Goal: Check status

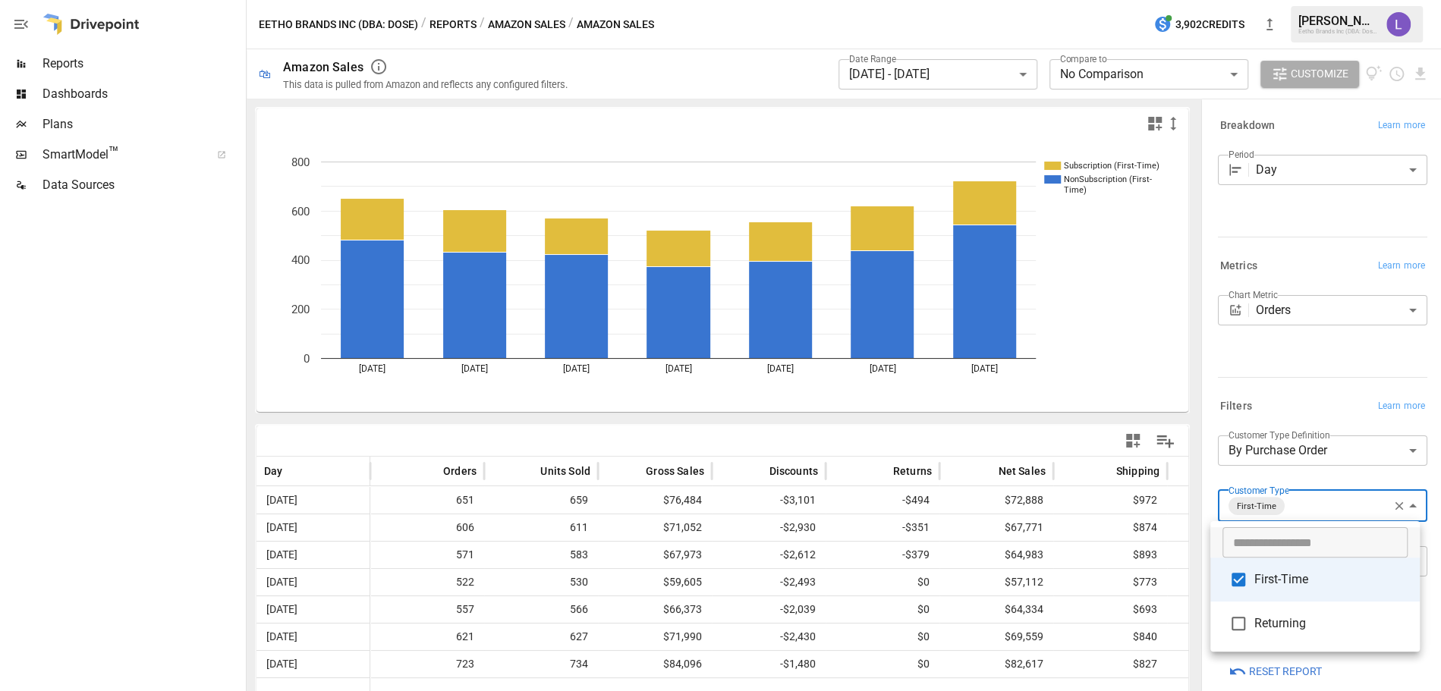
click at [944, 66] on div at bounding box center [720, 345] width 1441 height 691
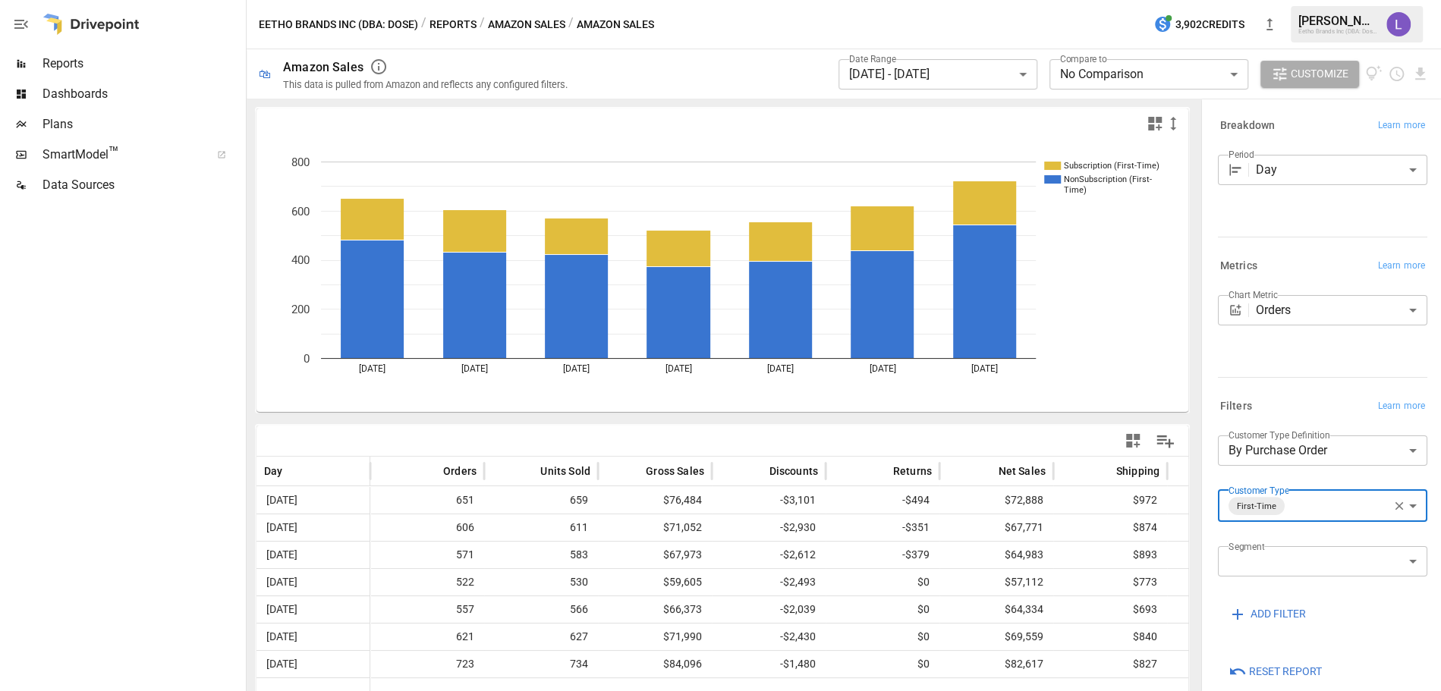
click at [944, 0] on body "**********" at bounding box center [720, 0] width 1441 height 0
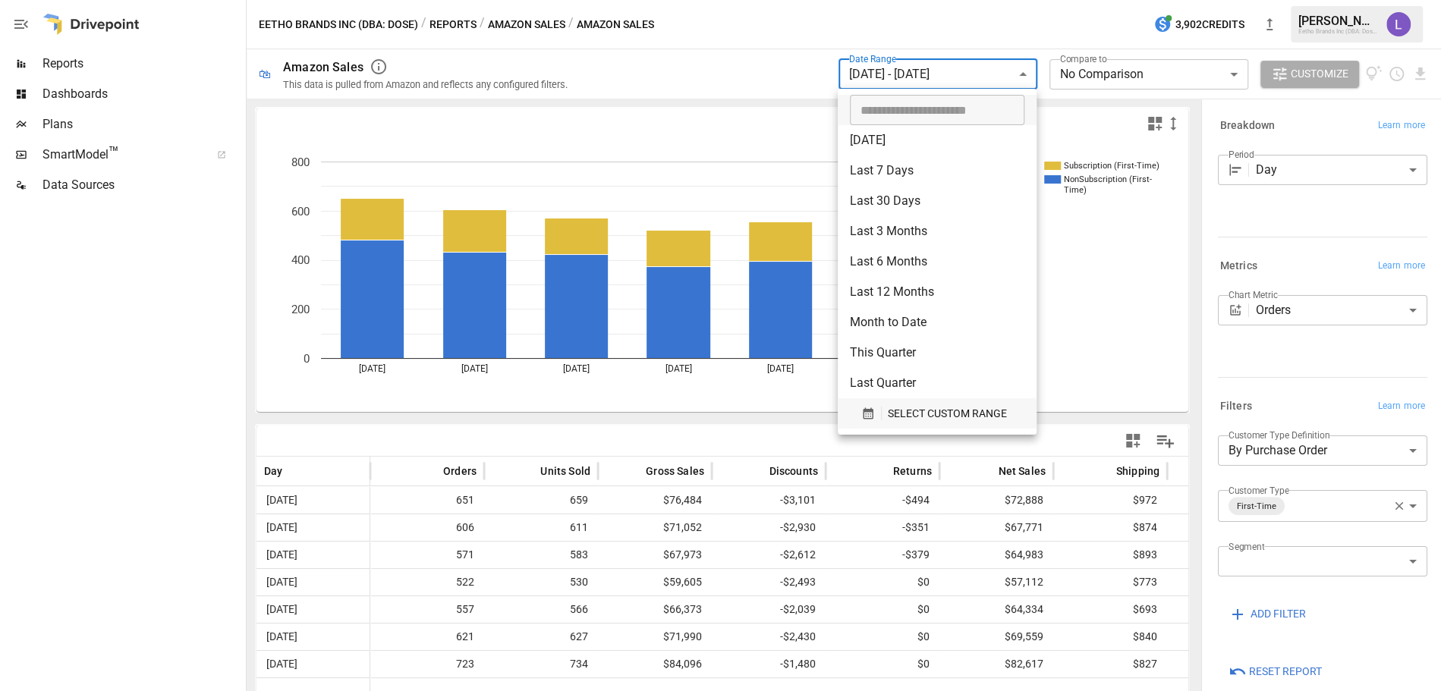
click at [917, 419] on span "SELECT CUSTOM RANGE" at bounding box center [947, 413] width 119 height 19
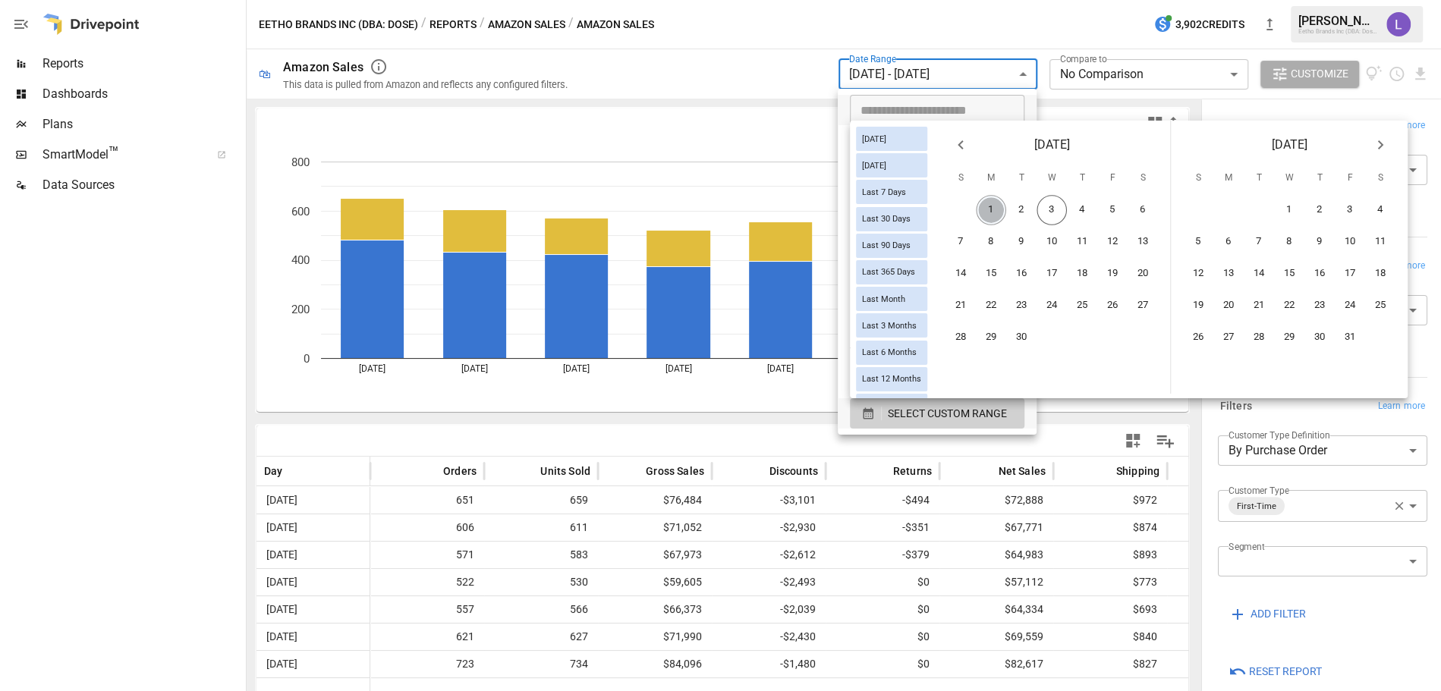
click at [1006, 210] on button "1" at bounding box center [991, 210] width 30 height 30
click at [1032, 211] on button "2" at bounding box center [1021, 210] width 30 height 30
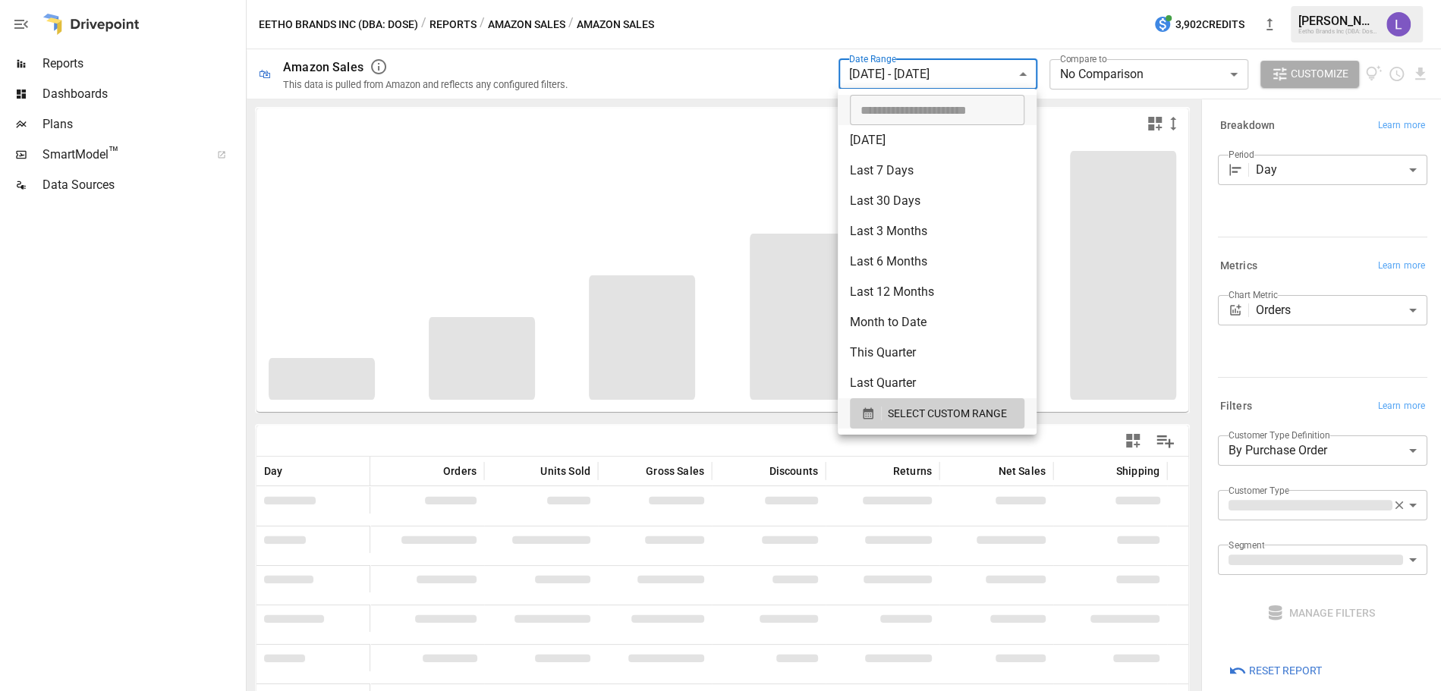
click at [193, 445] on div at bounding box center [720, 345] width 1441 height 691
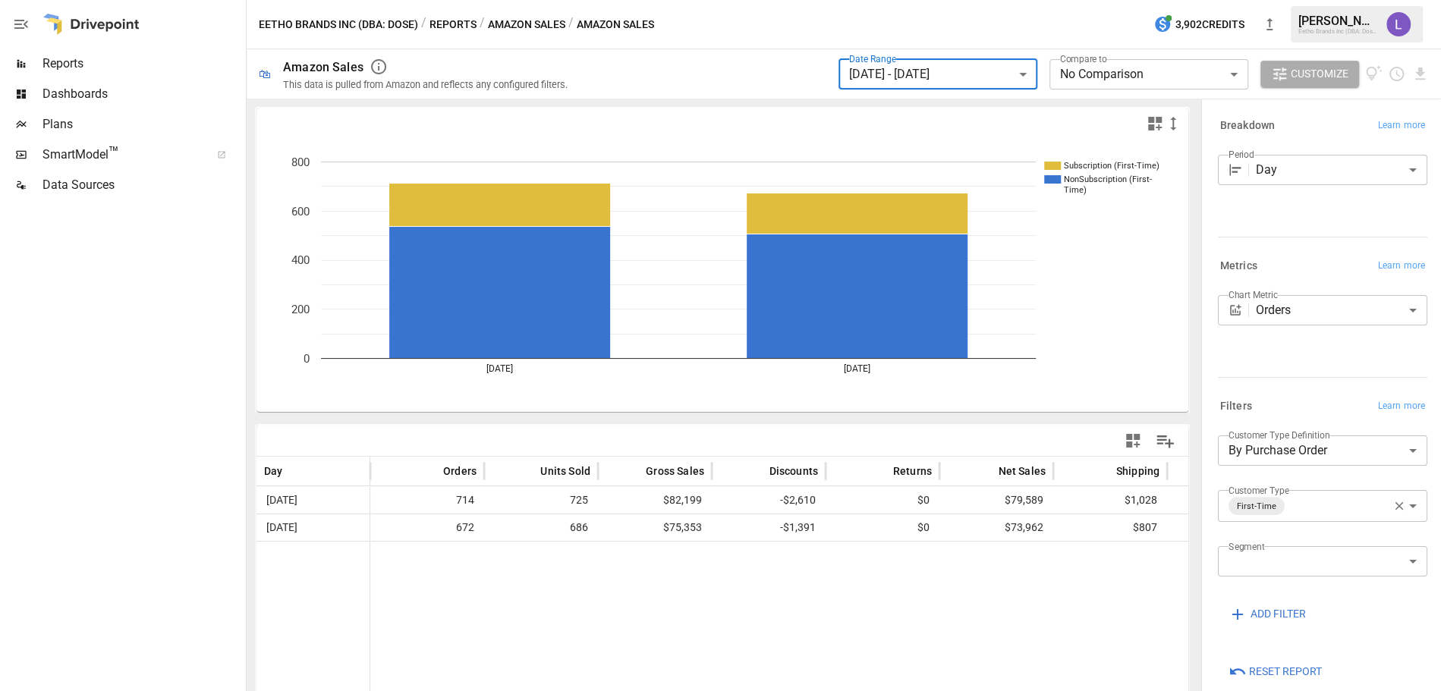
click at [1392, 506] on icon "button" at bounding box center [1399, 506] width 14 height 14
